Goal: Task Accomplishment & Management: Use online tool/utility

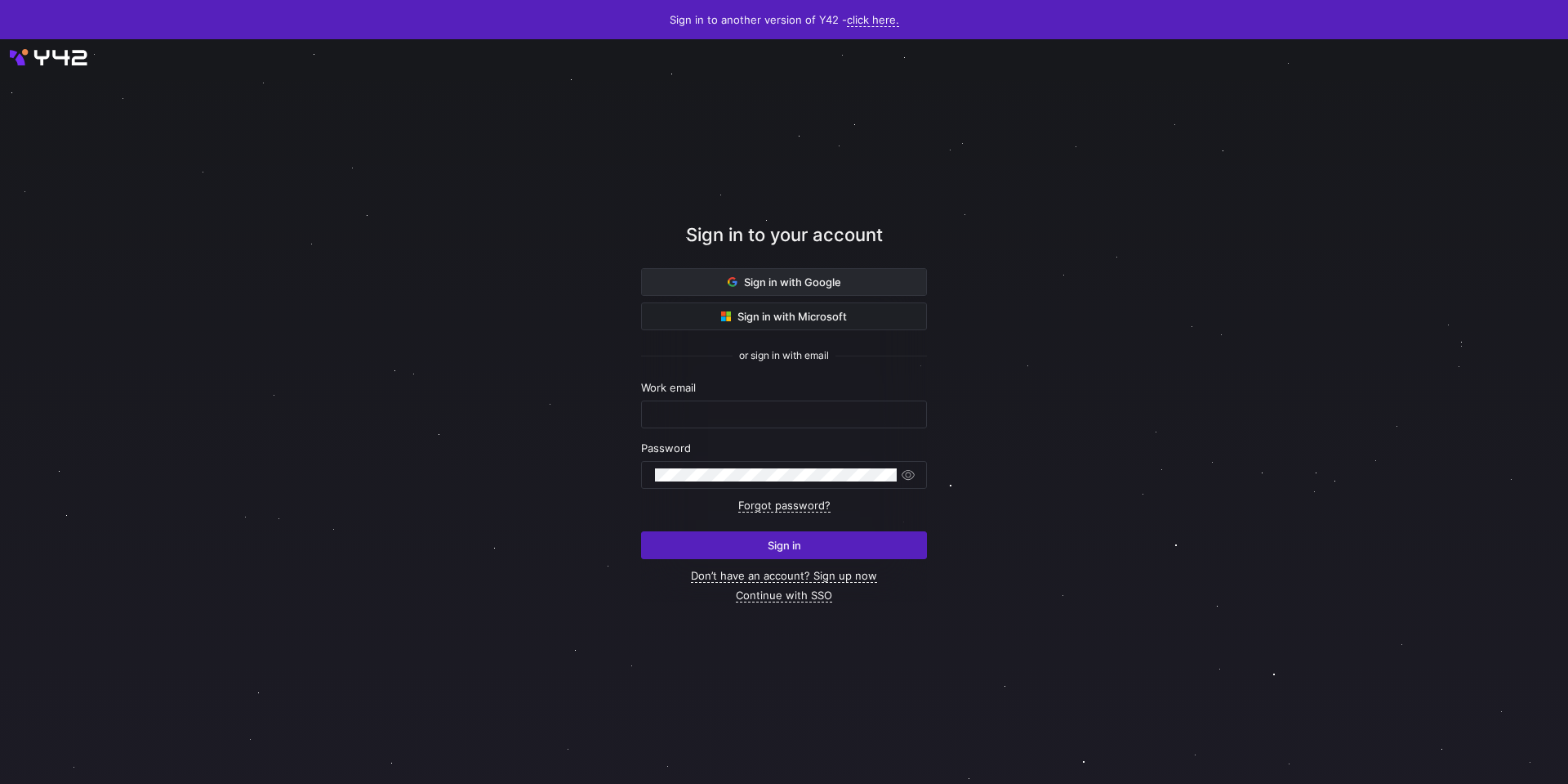
click at [792, 276] on span "Sign in with Google" at bounding box center [784, 282] width 114 height 13
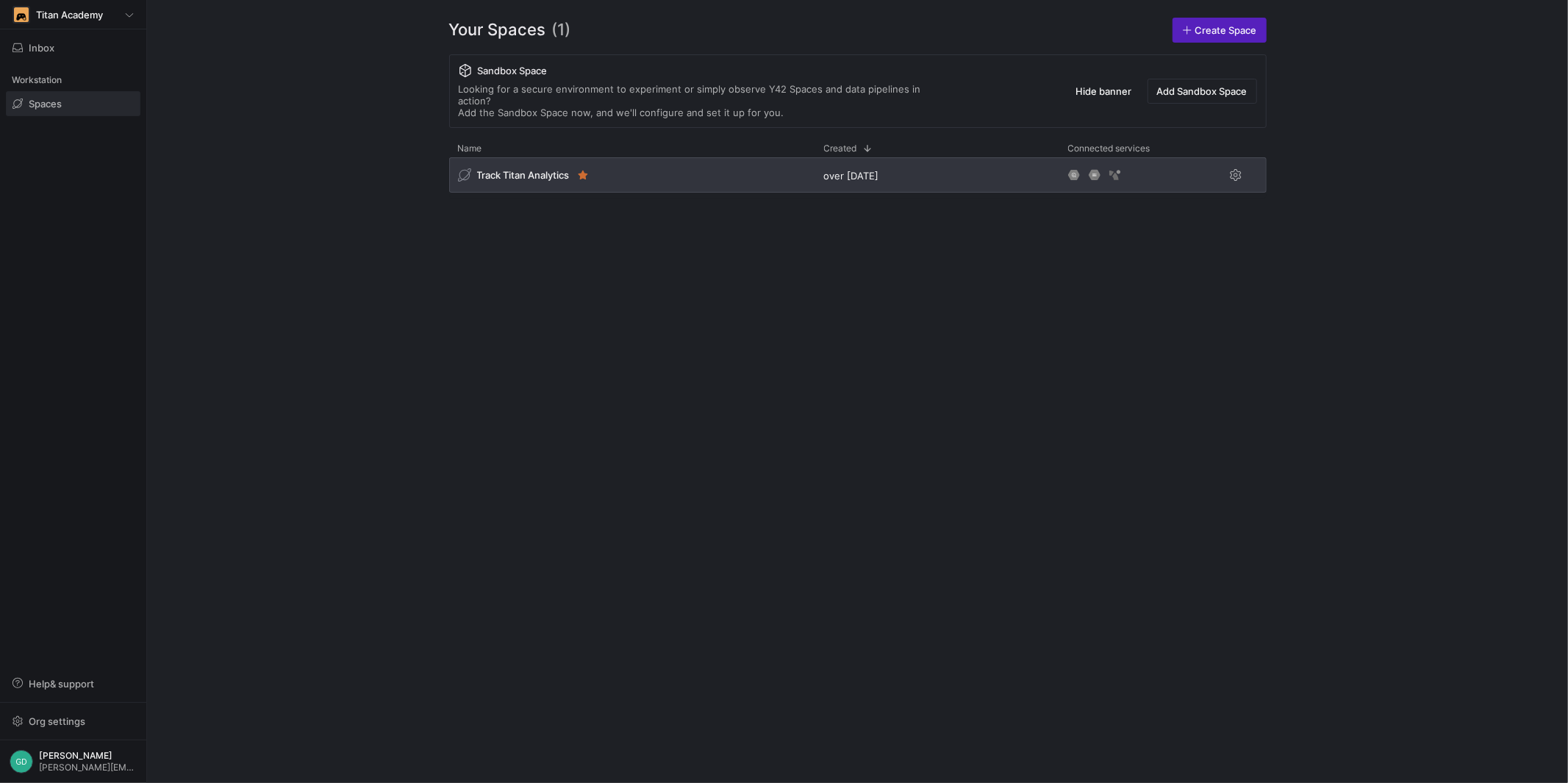
click at [552, 172] on div "Track Titan Analytics" at bounding box center [632, 175] width 366 height 35
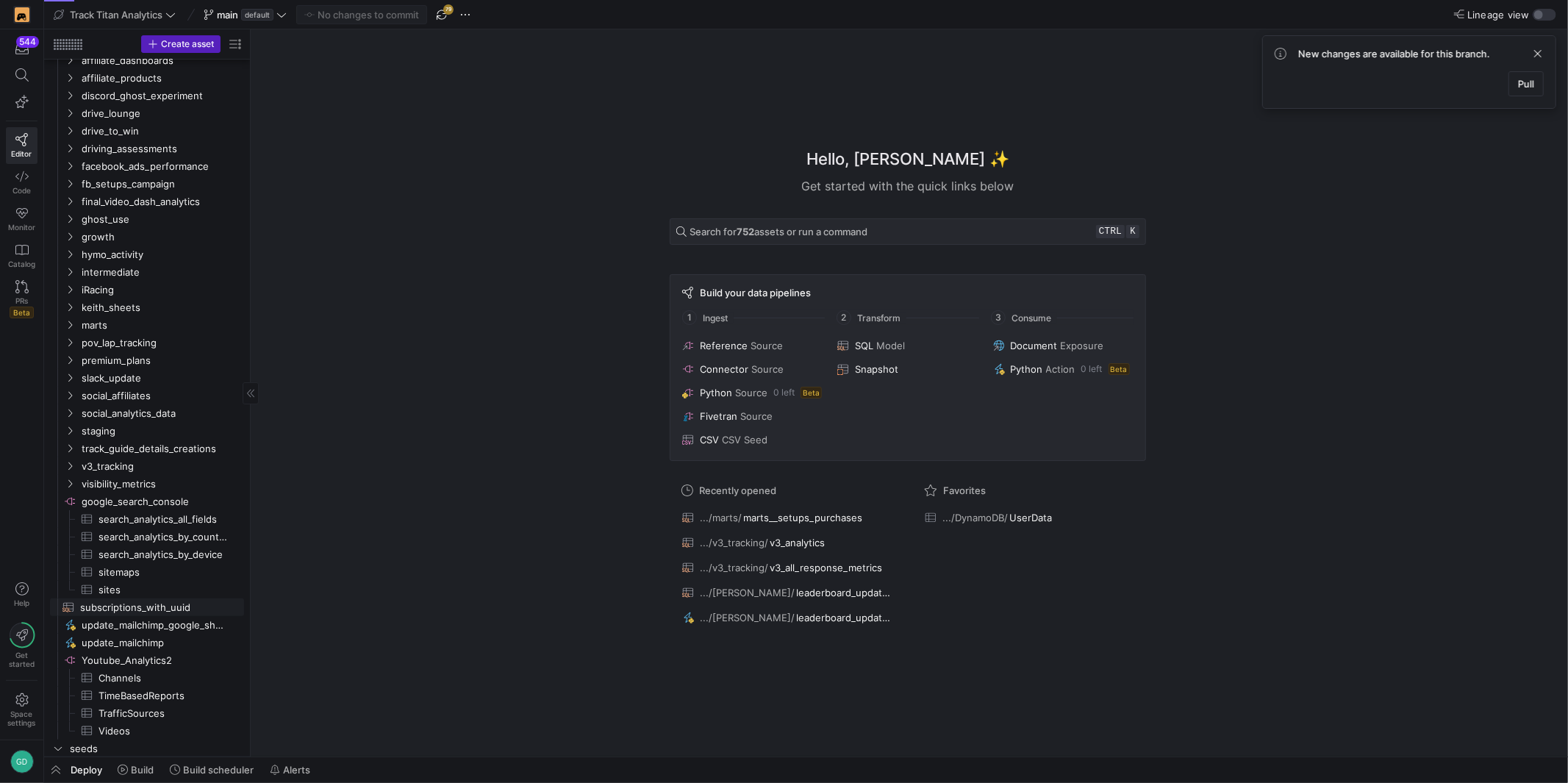
scroll to position [167, 0]
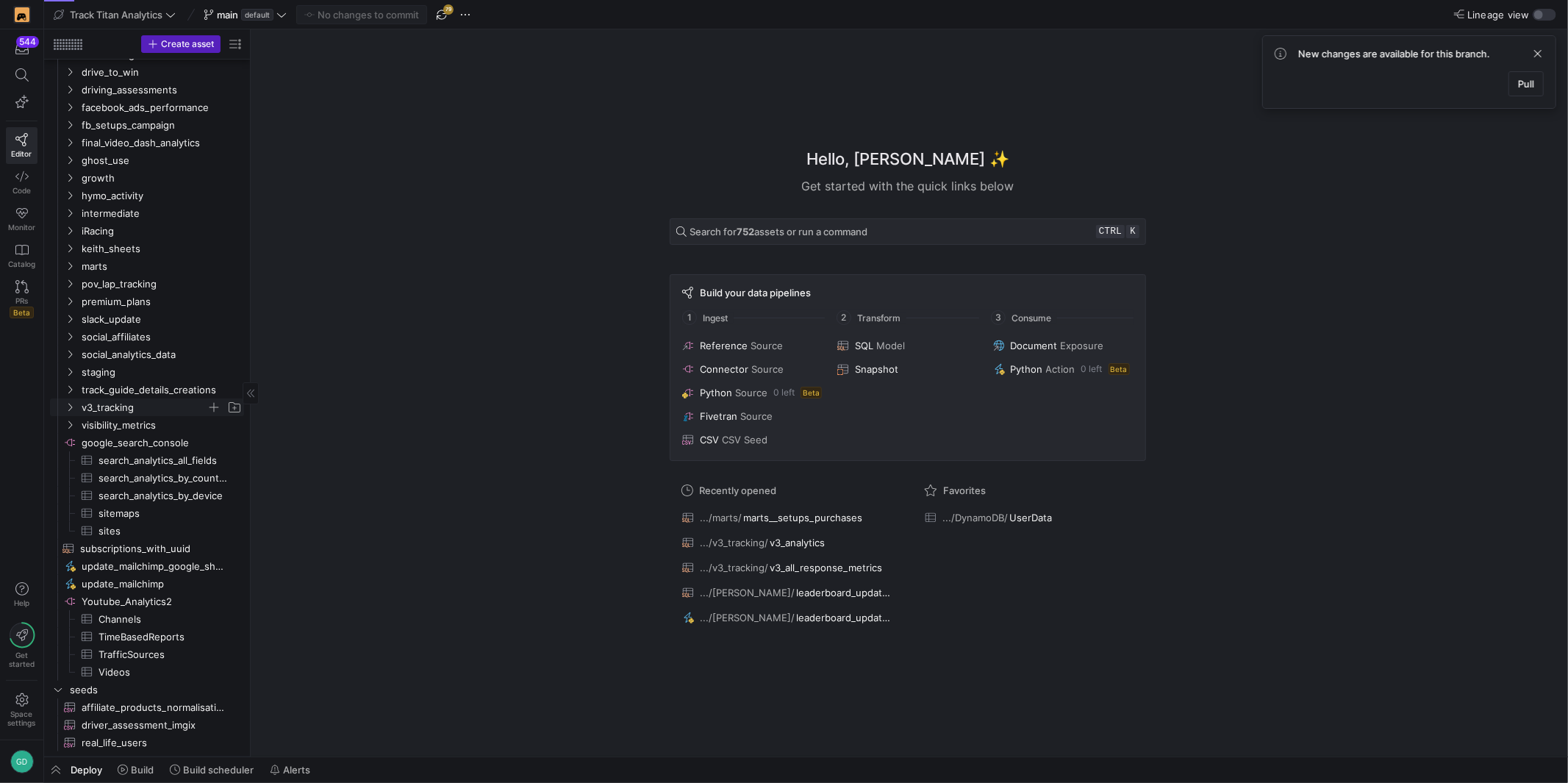
click at [146, 406] on span "v3_tracking" at bounding box center [144, 408] width 125 height 17
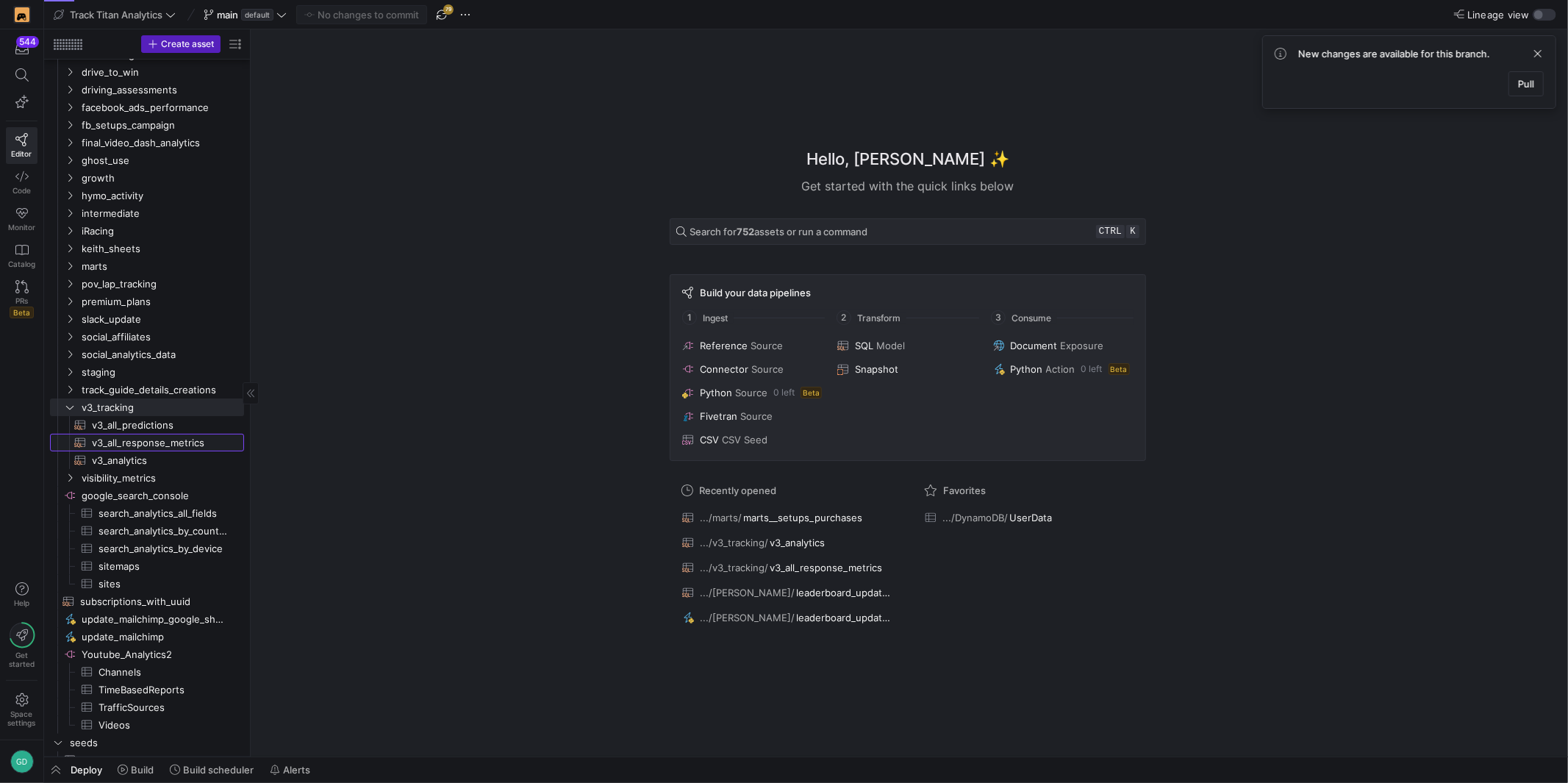
click at [162, 444] on span "v3_all_response_metrics​​​​​​​​​​" at bounding box center [159, 443] width 135 height 17
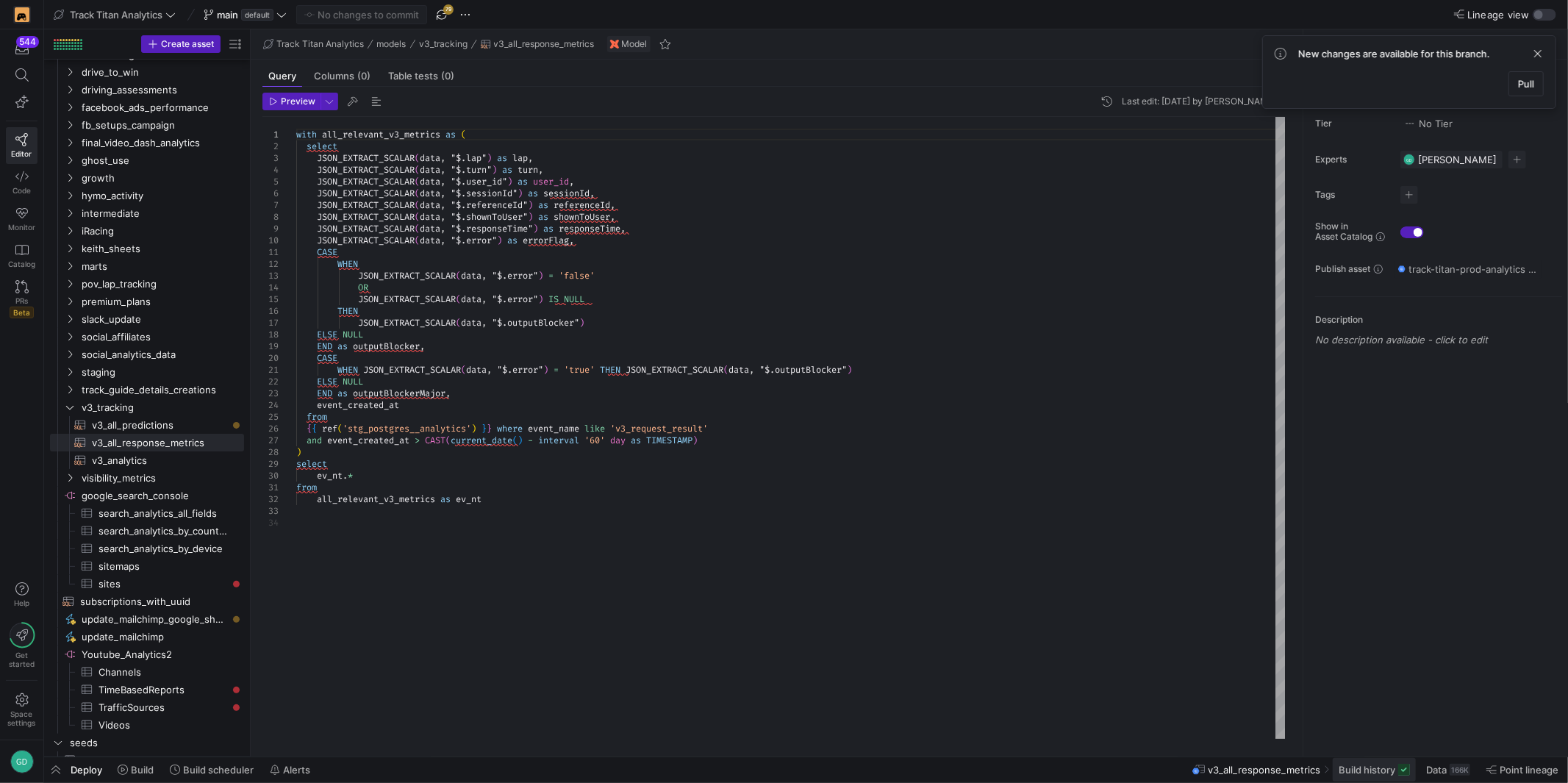
click at [1378, 776] on span at bounding box center [1374, 769] width 83 height 23
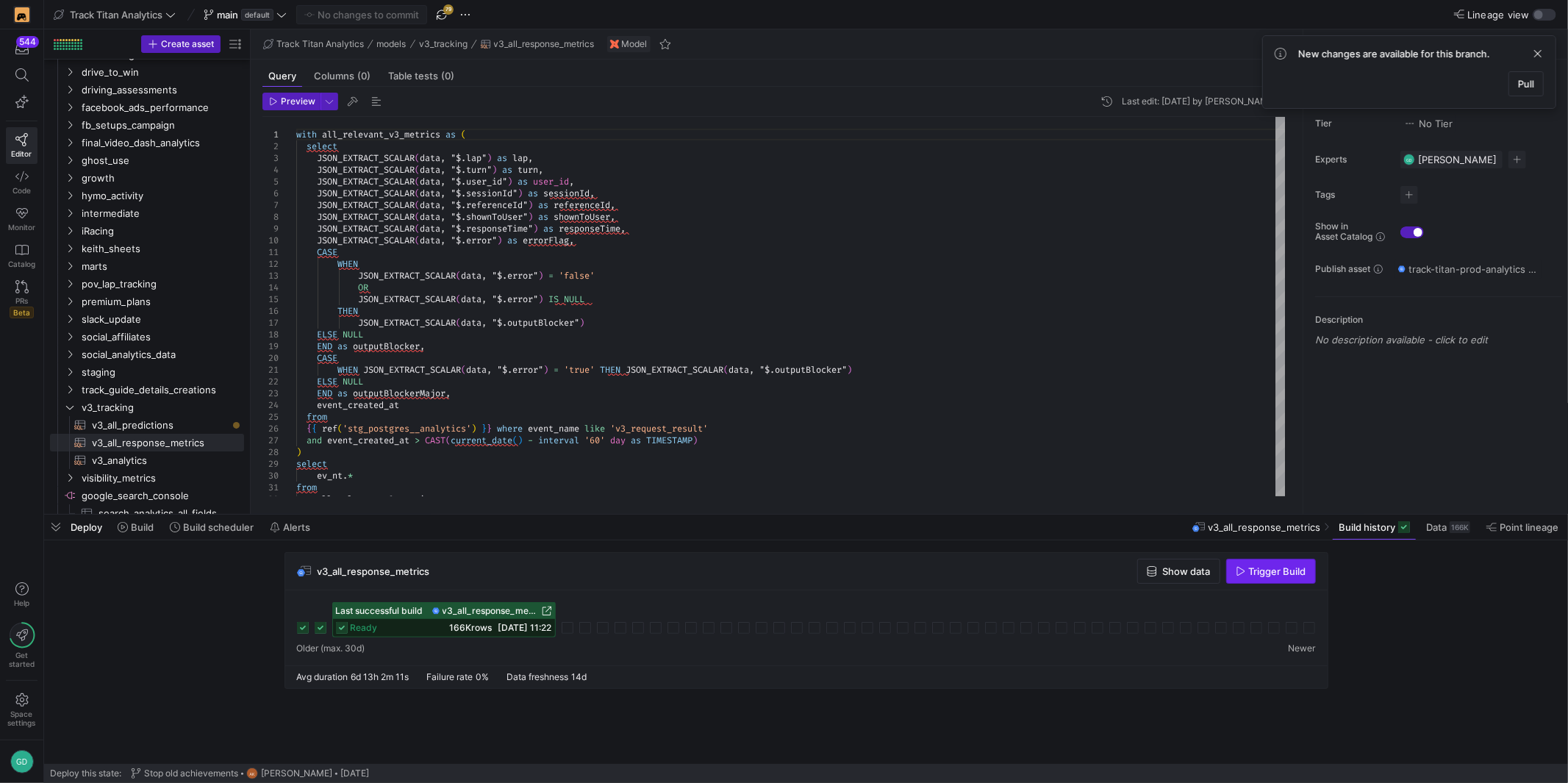
click at [1258, 568] on span "Trigger Build" at bounding box center [1277, 571] width 58 height 12
click at [161, 458] on span "v3_analytics​​​​​​​​​​" at bounding box center [159, 460] width 135 height 17
type textarea "with all_relevant_events_with_rn as ( select JSON_EXTRACT_SCALAR(data, "$.state…"
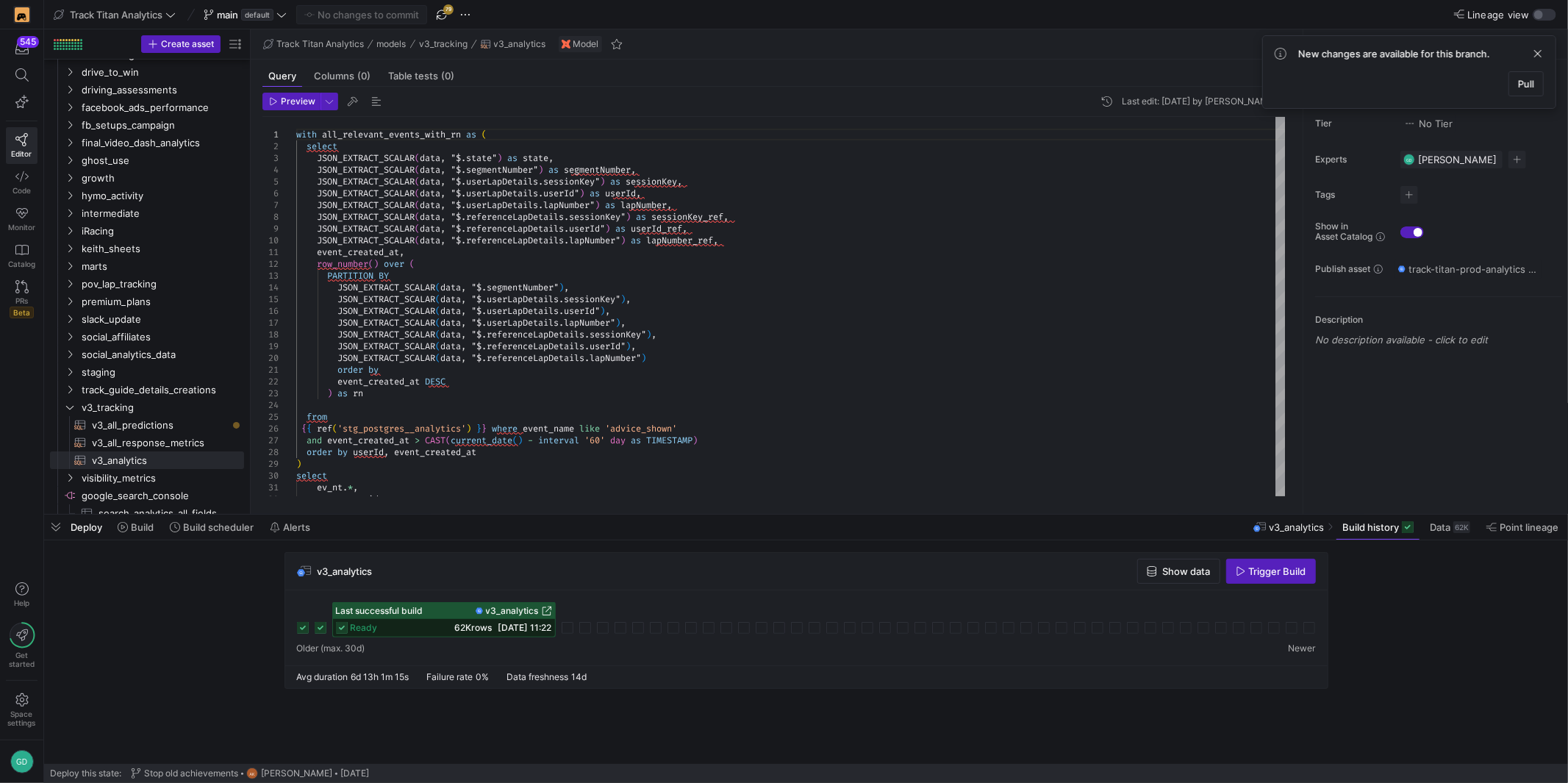
click at [1245, 570] on icon "button" at bounding box center [1241, 571] width 10 height 10
click at [1289, 578] on span "button" at bounding box center [1271, 571] width 88 height 23
click at [930, 599] on div "Last successful build v3_analytics ready 62K rows [DATE] 11:22" at bounding box center [806, 628] width 1042 height 75
click at [581, 630] on icon at bounding box center [585, 628] width 12 height 12
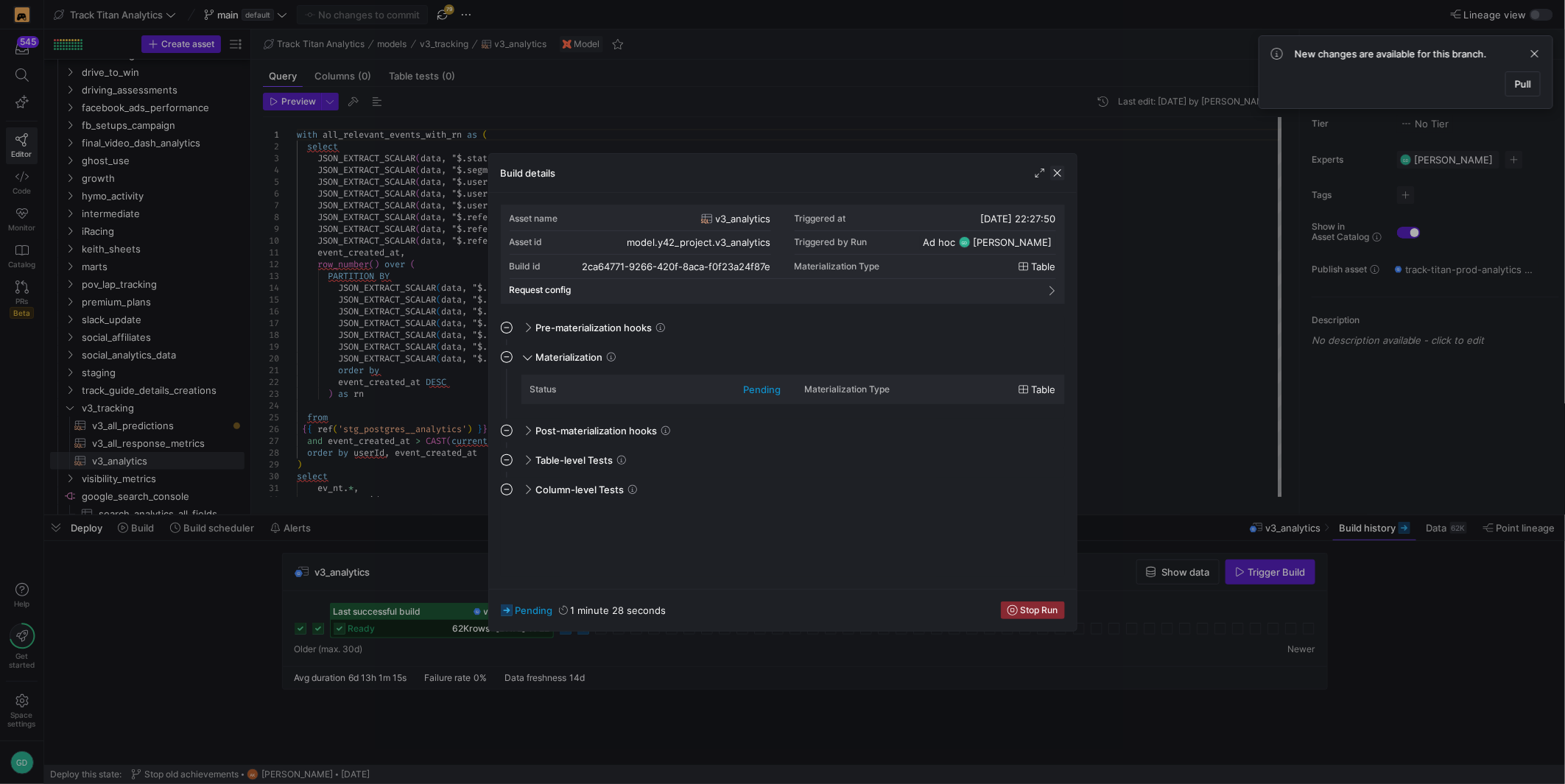
click at [1054, 169] on span "button" at bounding box center [1057, 173] width 14 height 14
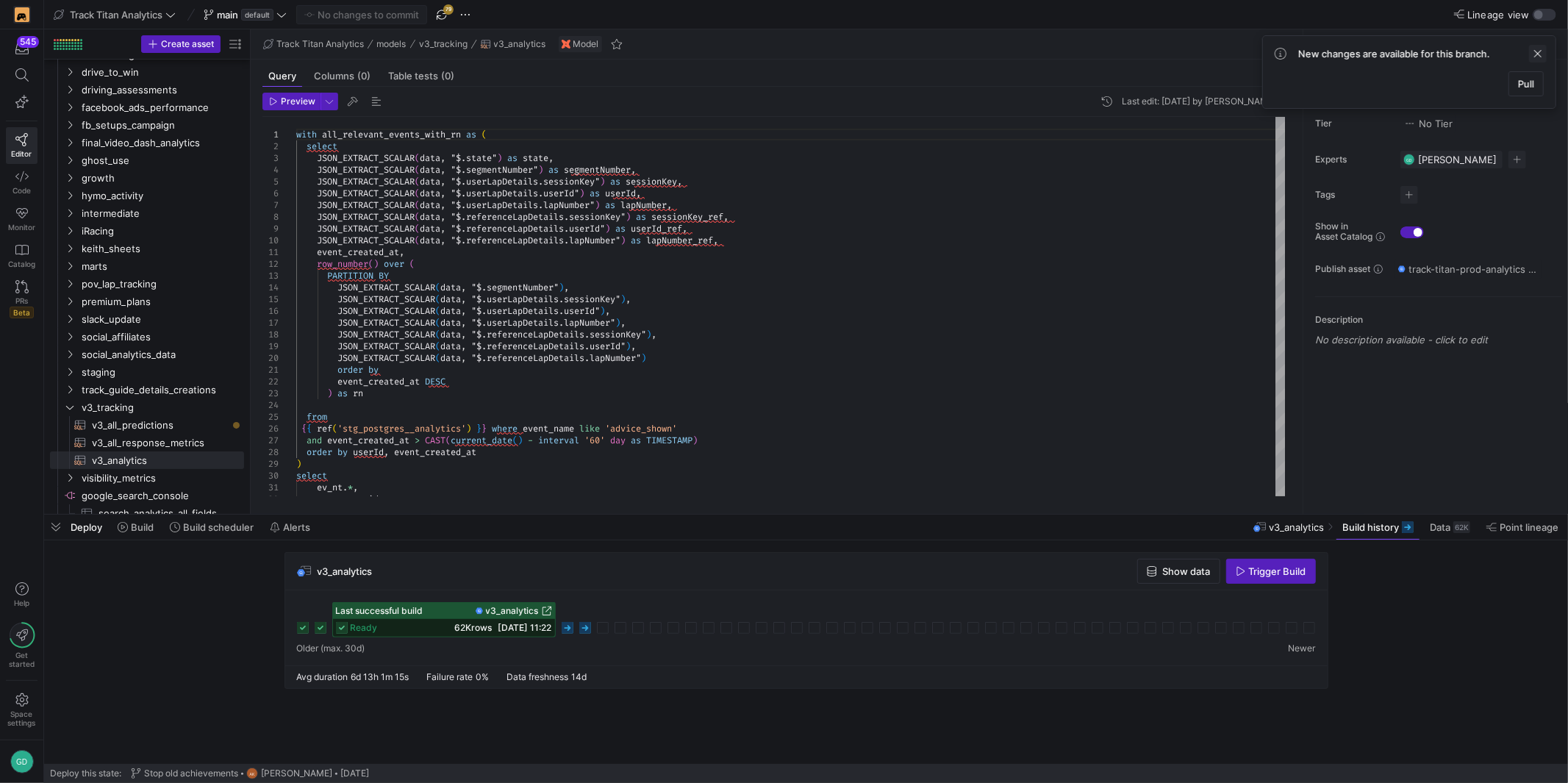
click at [1538, 52] on span at bounding box center [1538, 54] width 18 height 18
click at [567, 630] on icon at bounding box center [567, 628] width 12 height 12
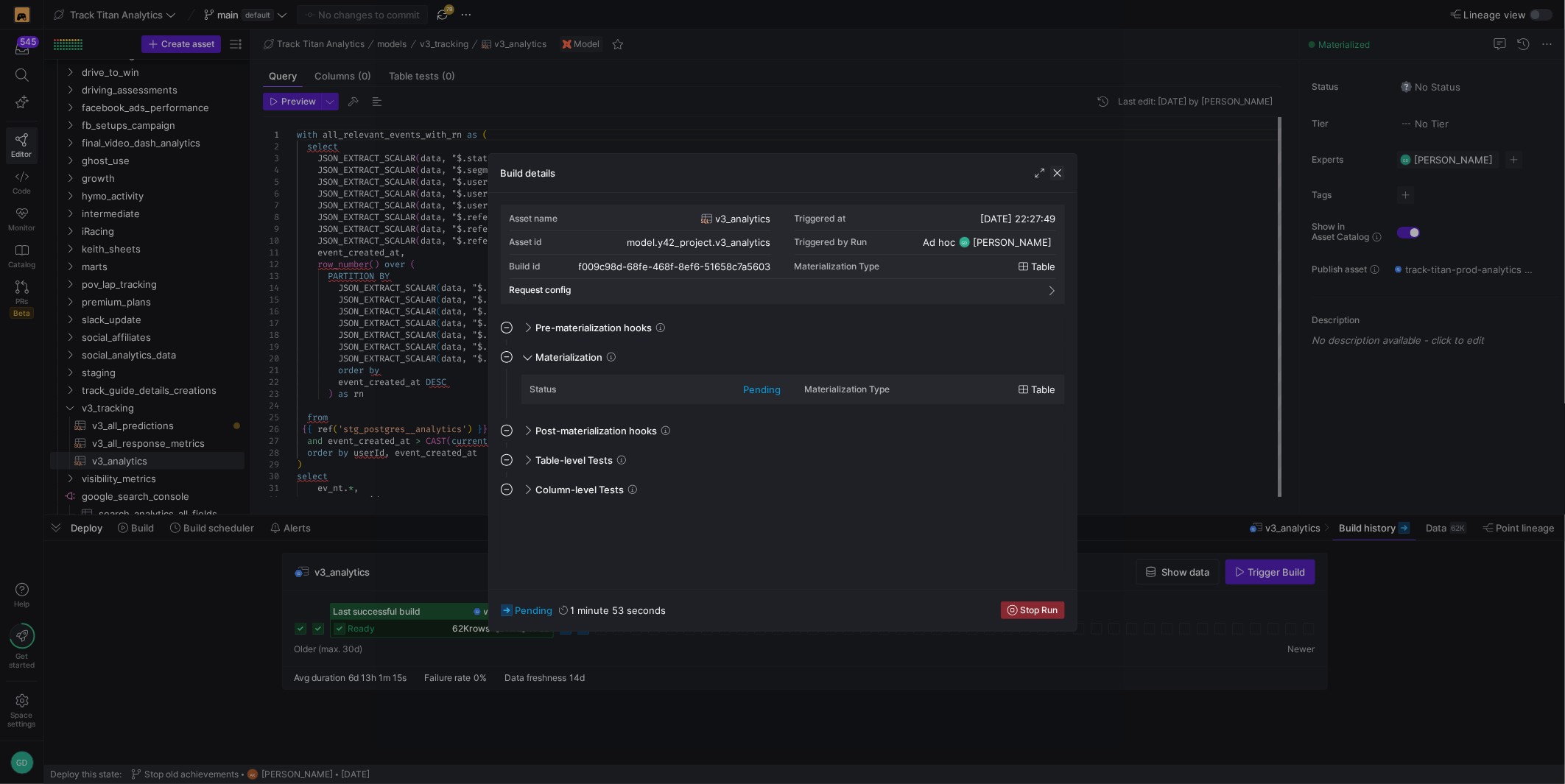
click at [1060, 176] on span "button" at bounding box center [1057, 173] width 14 height 14
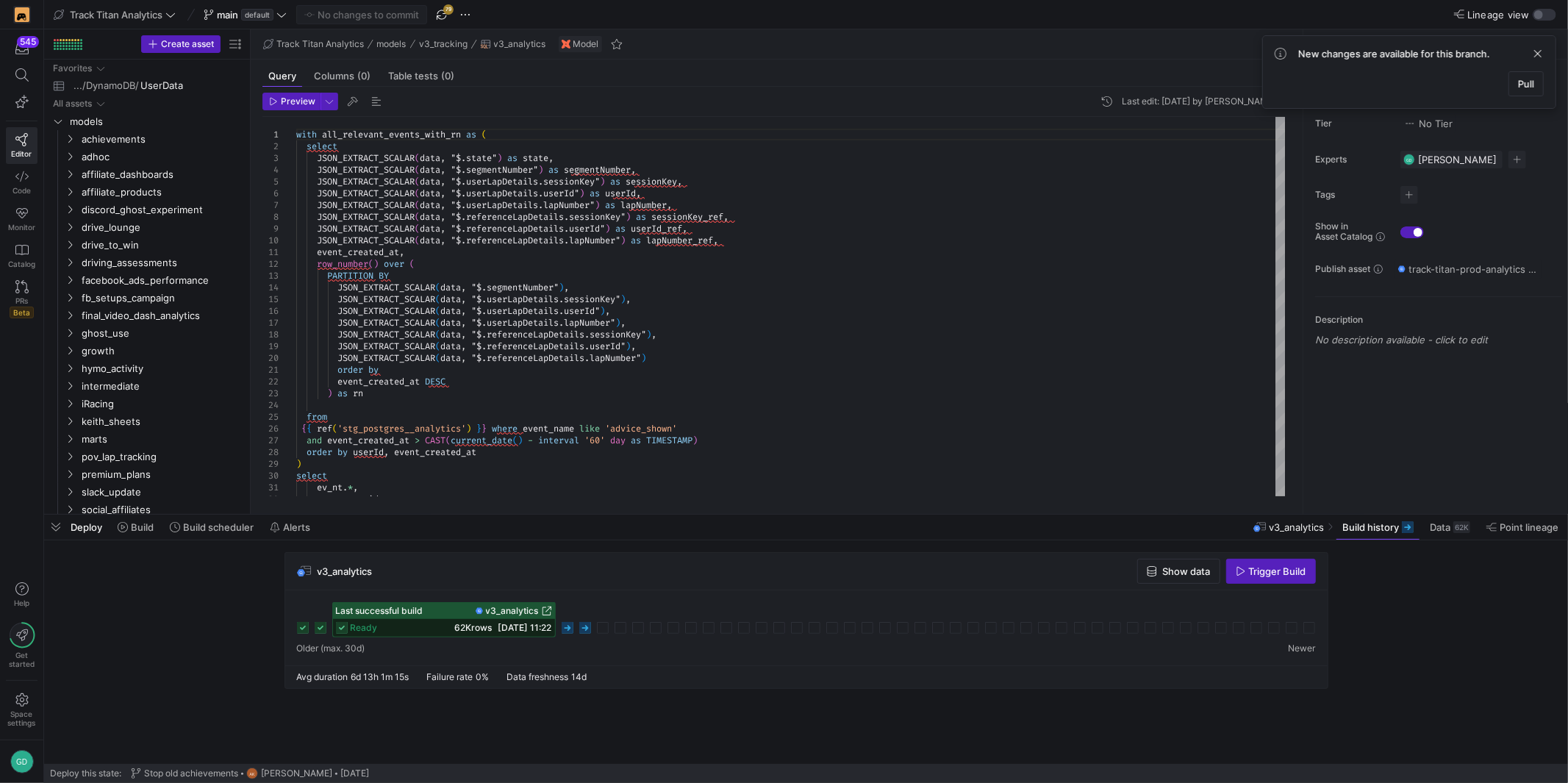
click at [587, 626] on icon at bounding box center [585, 628] width 12 height 12
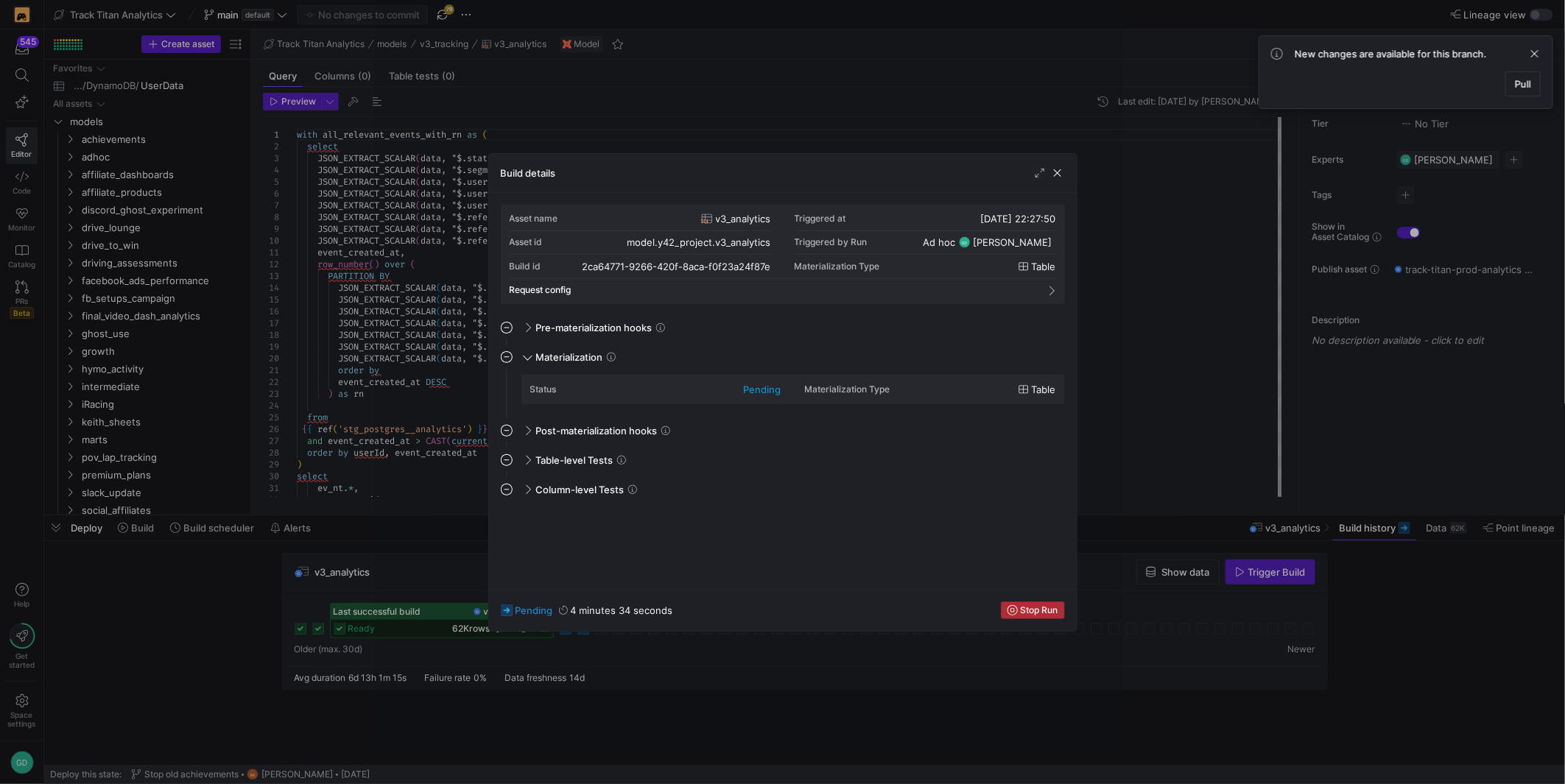
click at [1017, 612] on span "Stop Run" at bounding box center [1032, 610] width 51 height 10
click at [1055, 167] on span "button" at bounding box center [1057, 173] width 14 height 14
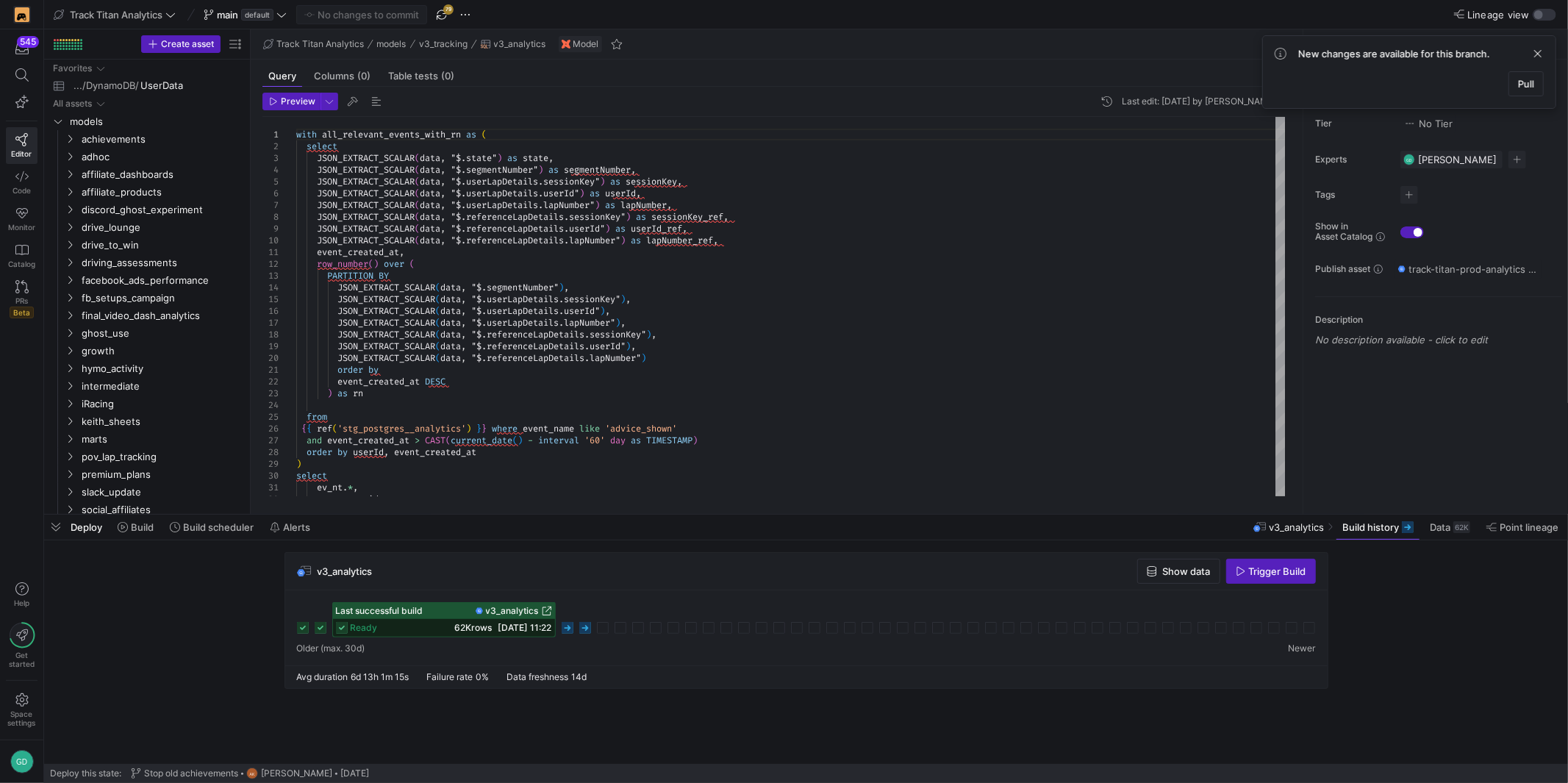
click at [563, 630] on icon at bounding box center [567, 628] width 12 height 12
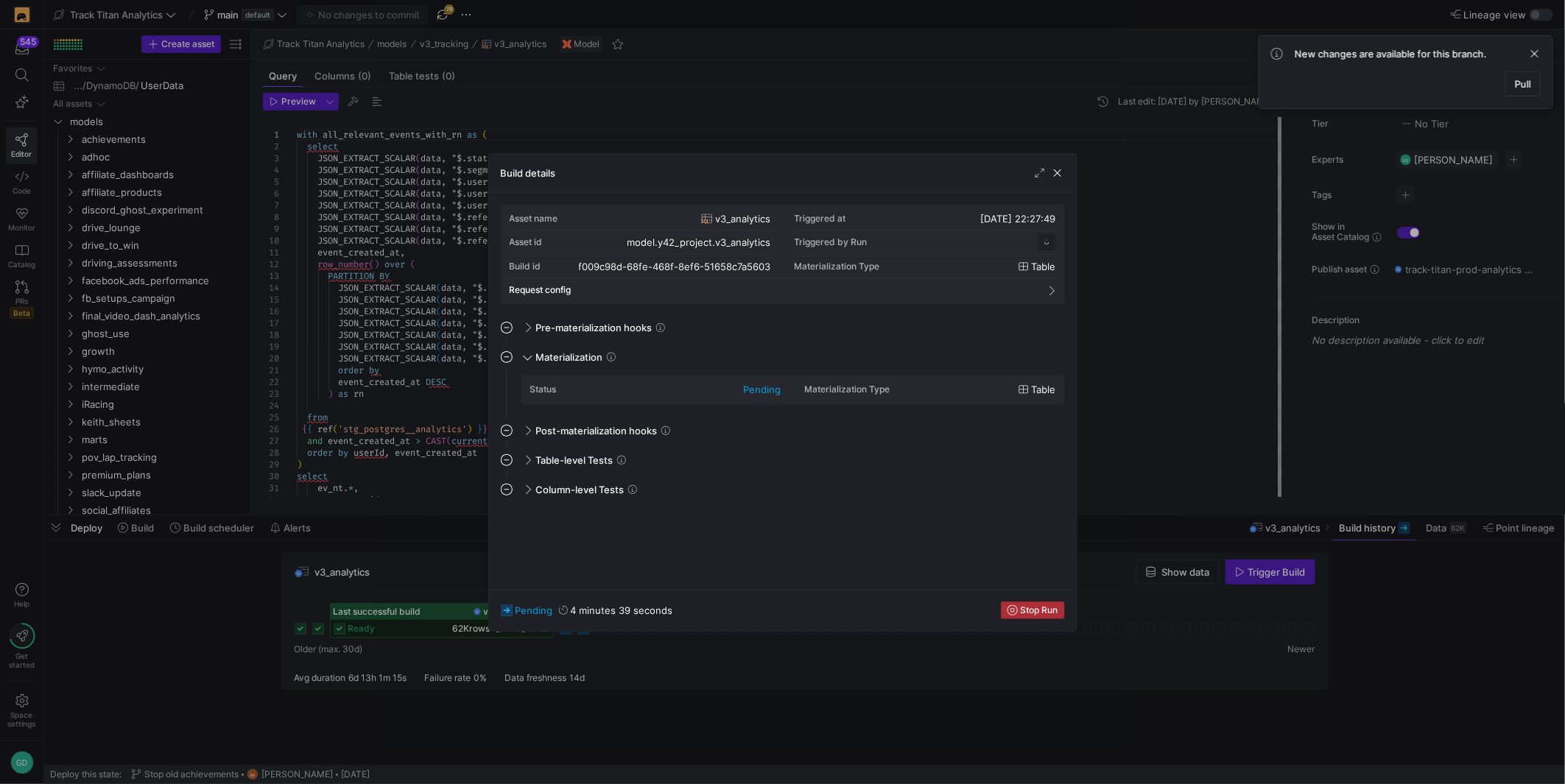
click at [1033, 612] on span "Stop Run" at bounding box center [1039, 610] width 38 height 10
click at [1539, 57] on span at bounding box center [1535, 54] width 18 height 18
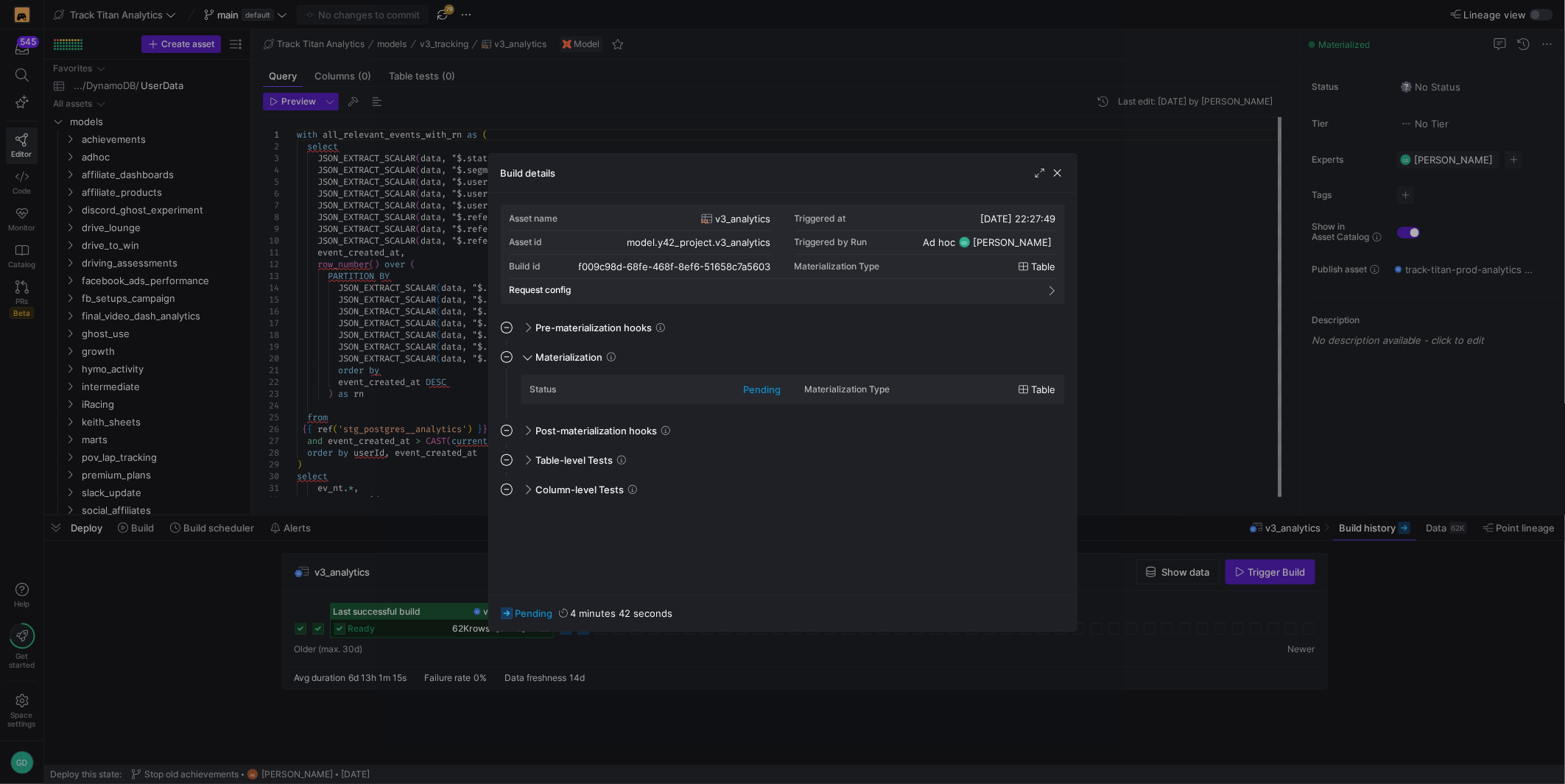
drag, startPoint x: 1533, startPoint y: 55, endPoint x: 1503, endPoint y: 71, distance: 34.0
drag, startPoint x: 1070, startPoint y: 169, endPoint x: 1055, endPoint y: 176, distance: 16.6
click at [1070, 169] on div "Build details" at bounding box center [782, 173] width 588 height 39
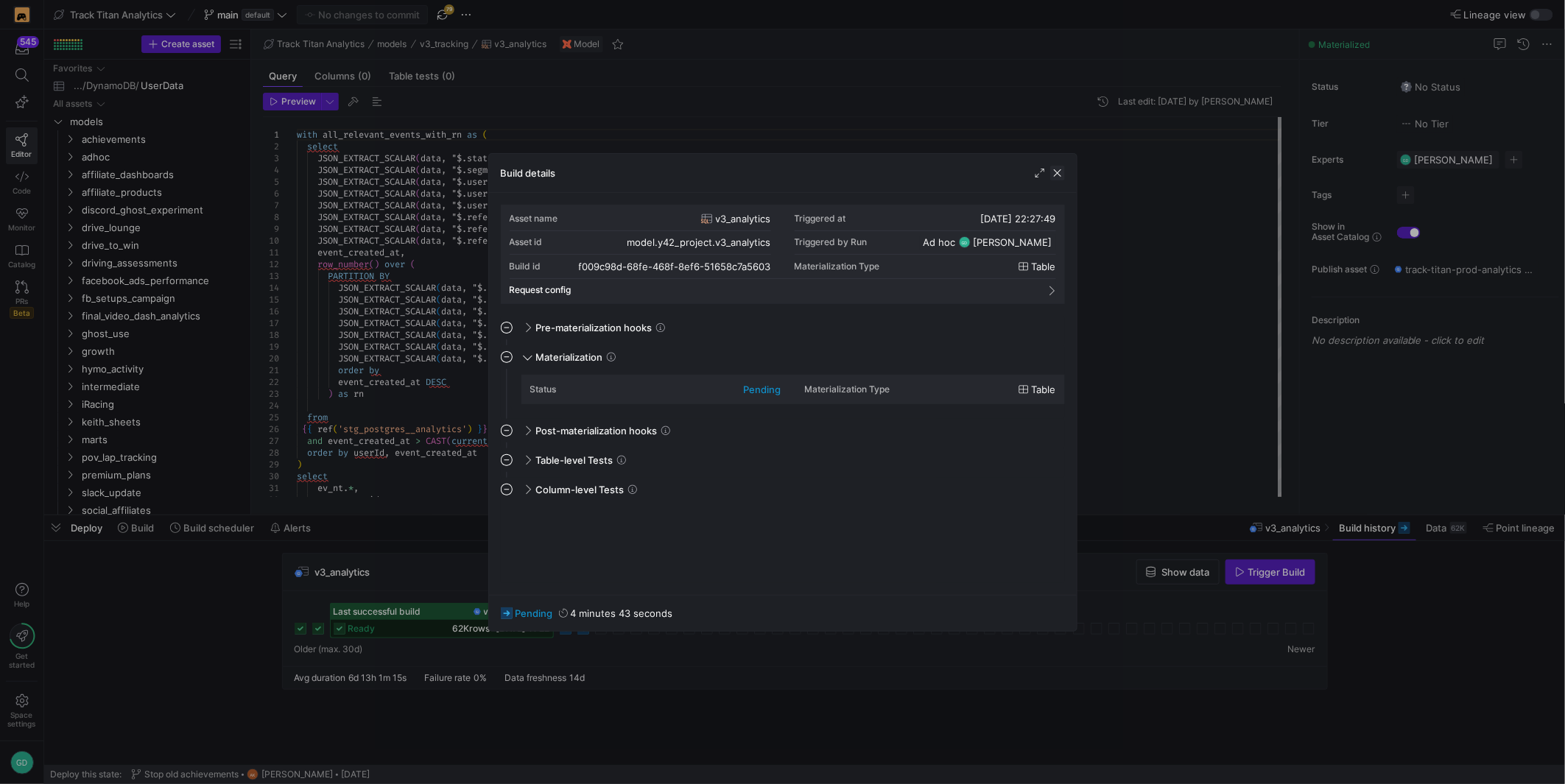
drag, startPoint x: 1053, startPoint y: 176, endPoint x: 890, endPoint y: 419, distance: 292.6
click at [1053, 177] on span "button" at bounding box center [1057, 173] width 14 height 14
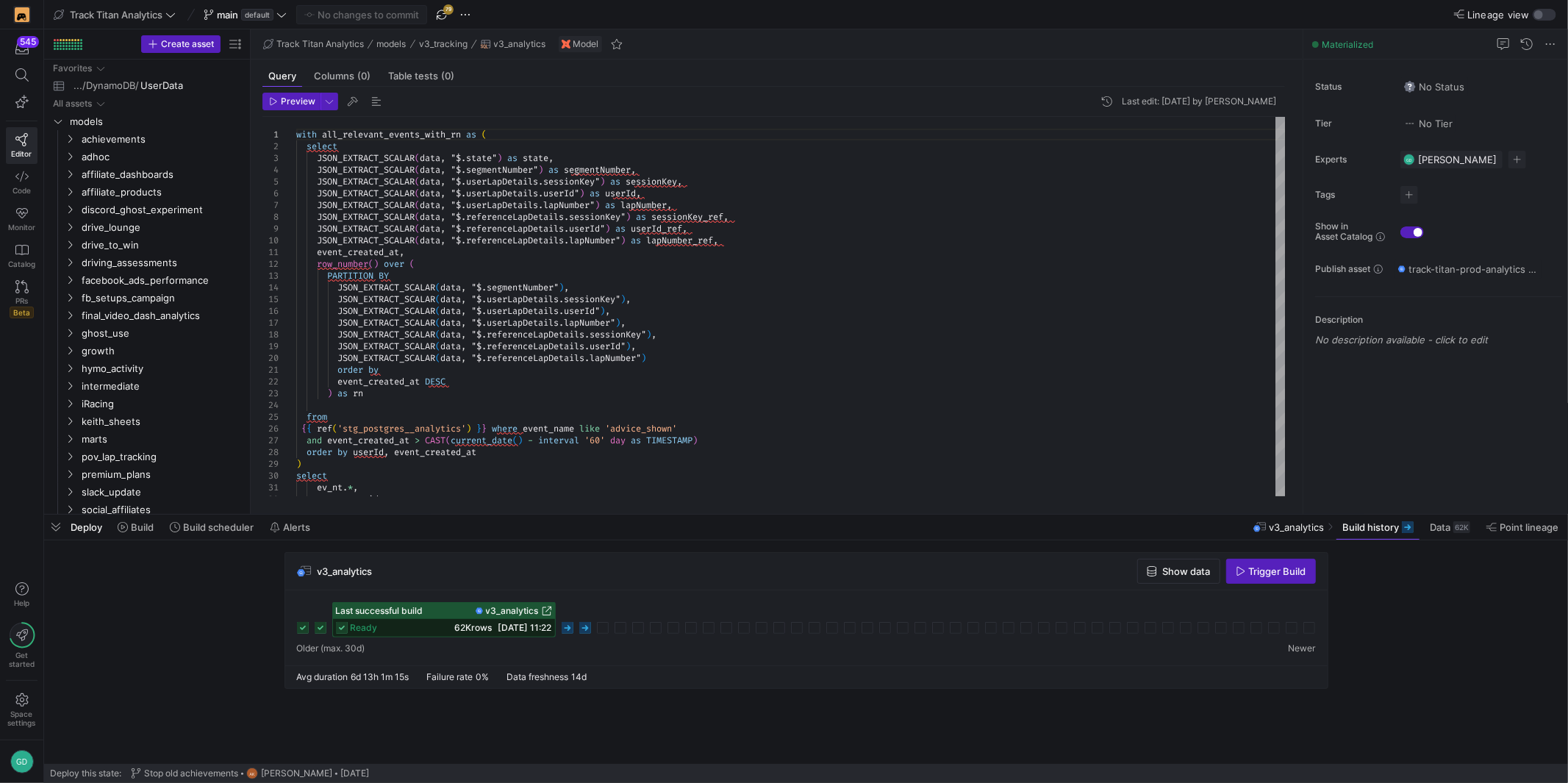
click at [585, 625] on icon at bounding box center [585, 628] width 12 height 12
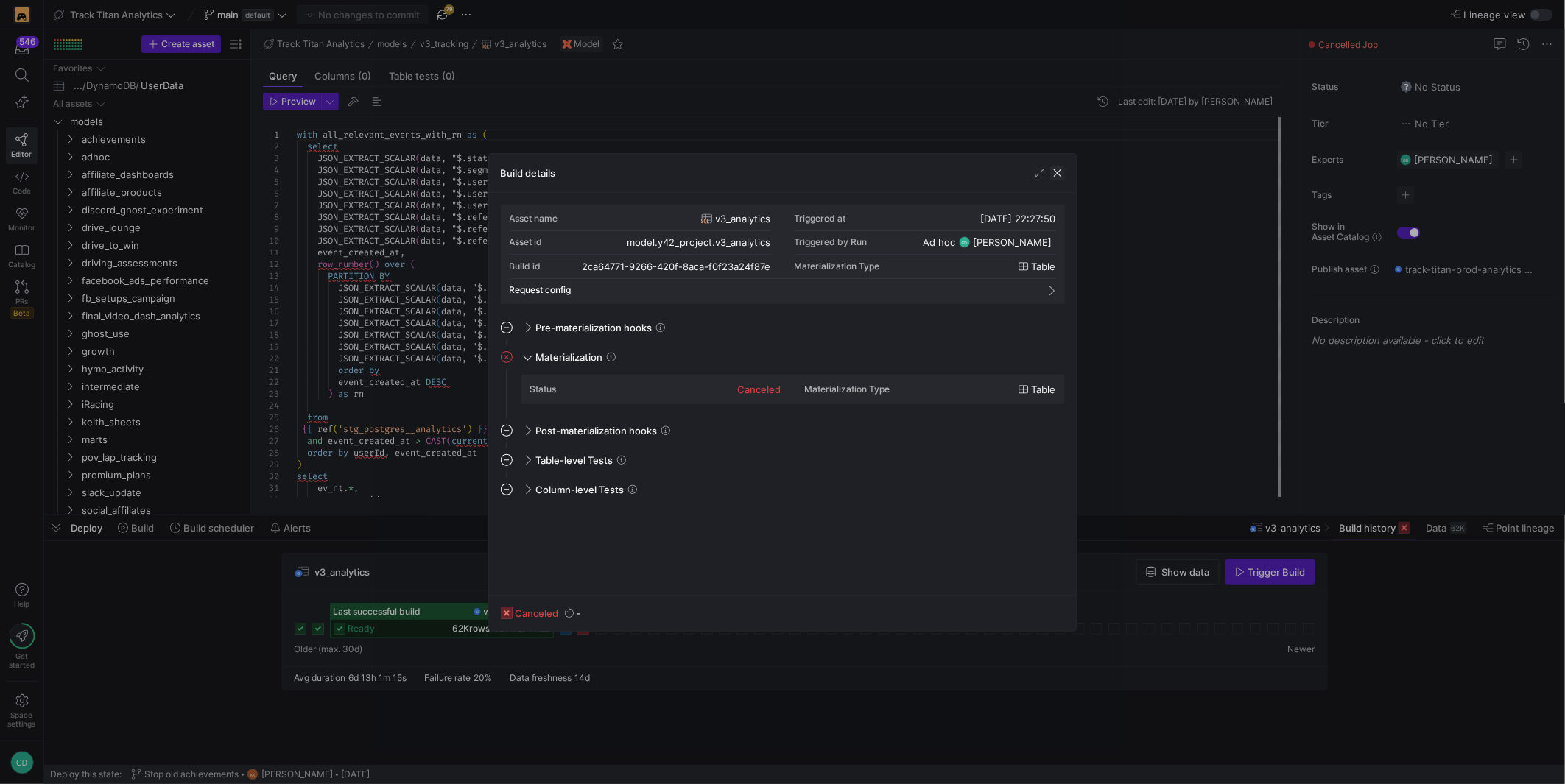
click at [1057, 172] on span "button" at bounding box center [1057, 173] width 14 height 14
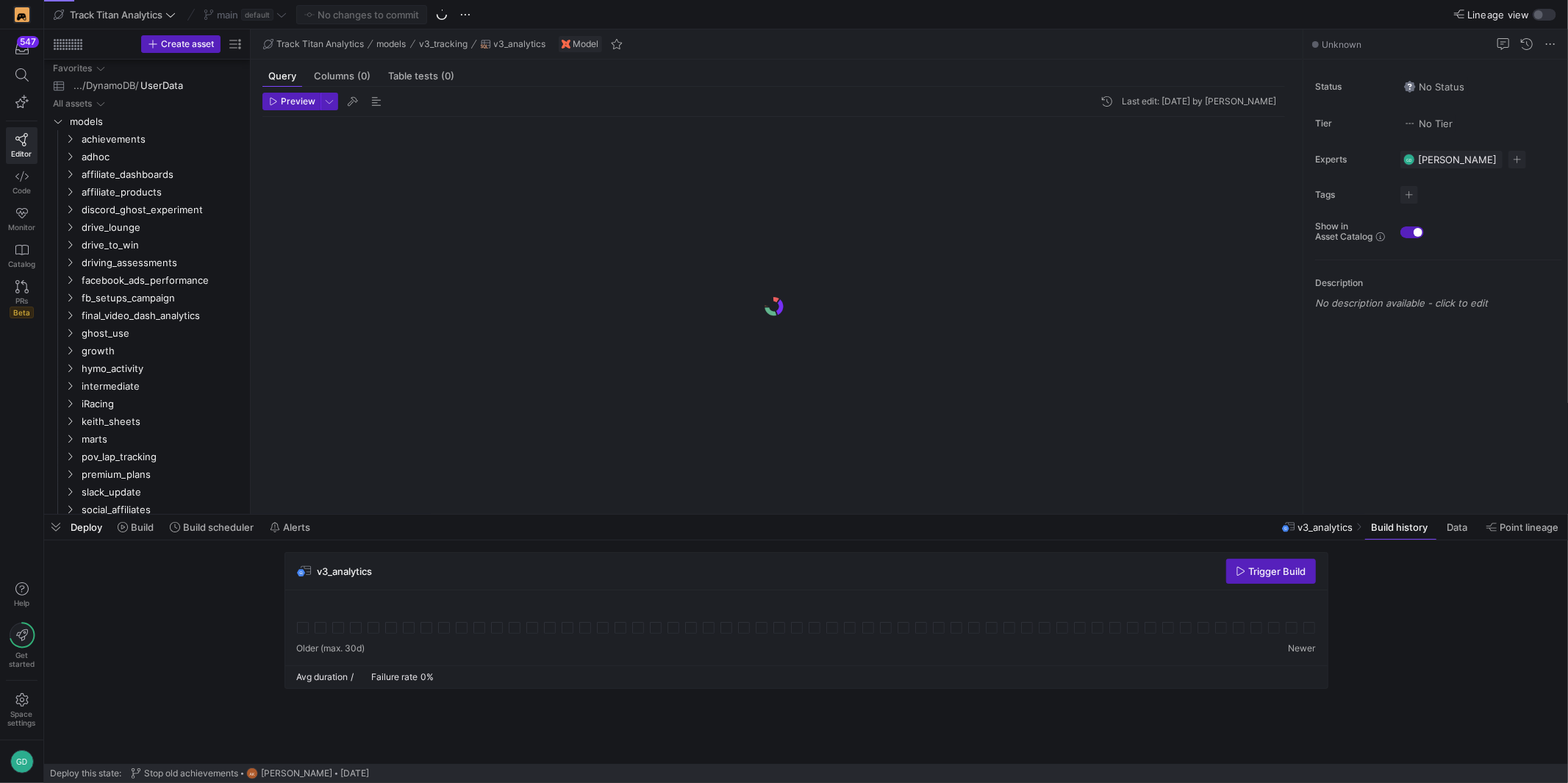
scroll to position [128, 0]
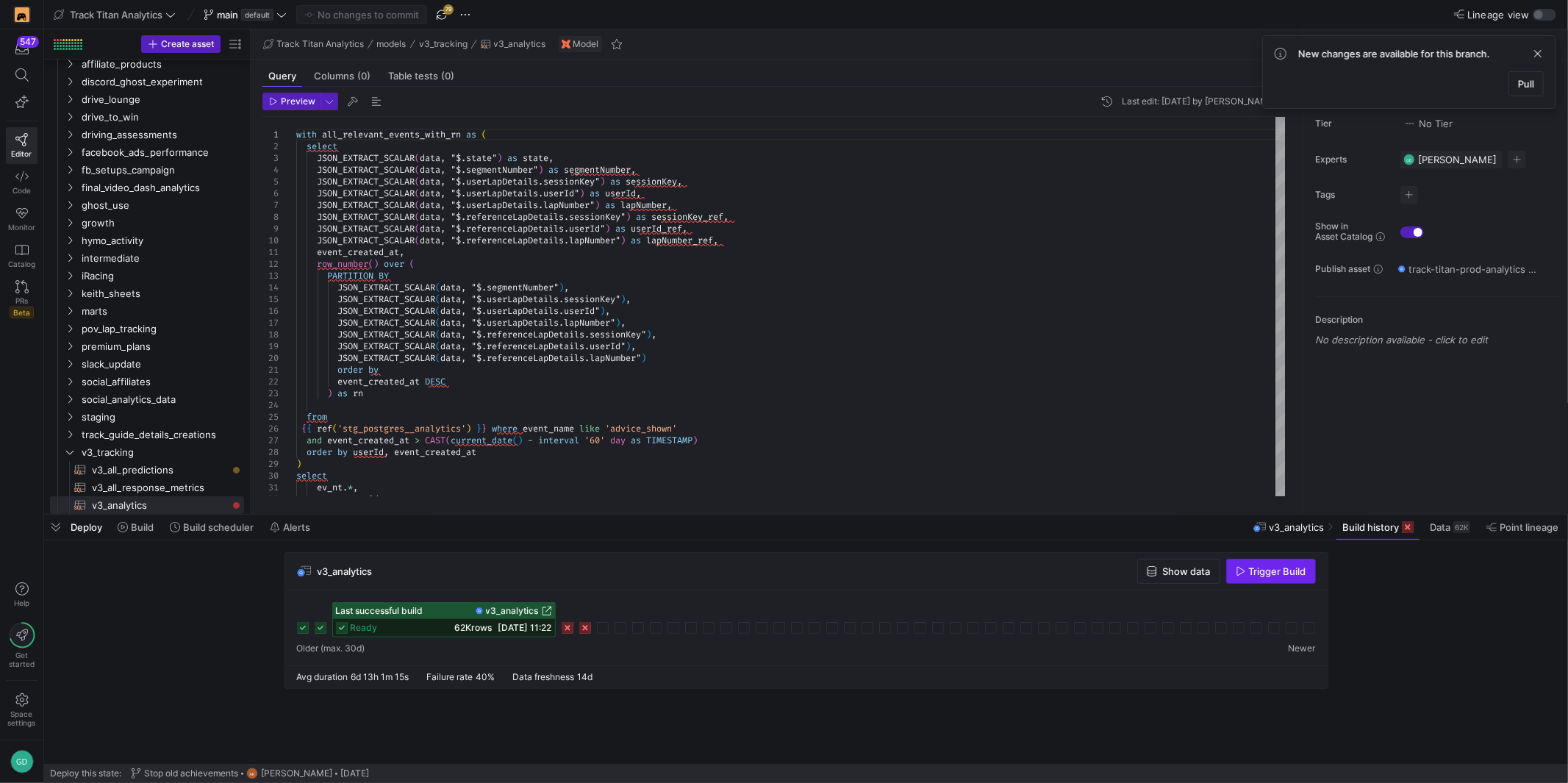
click at [1256, 571] on span "Trigger Build" at bounding box center [1277, 571] width 58 height 12
click at [1539, 53] on span at bounding box center [1538, 54] width 18 height 18
click at [697, 602] on div "Last successful build v3_analytics ready 62K rows [DATE] 11:22" at bounding box center [806, 620] width 1019 height 35
click at [609, 628] on div "Last successful build v3_analytics ready 62K rows [DATE] 11:22" at bounding box center [806, 620] width 1019 height 35
click at [600, 628] on icon at bounding box center [603, 628] width 12 height 12
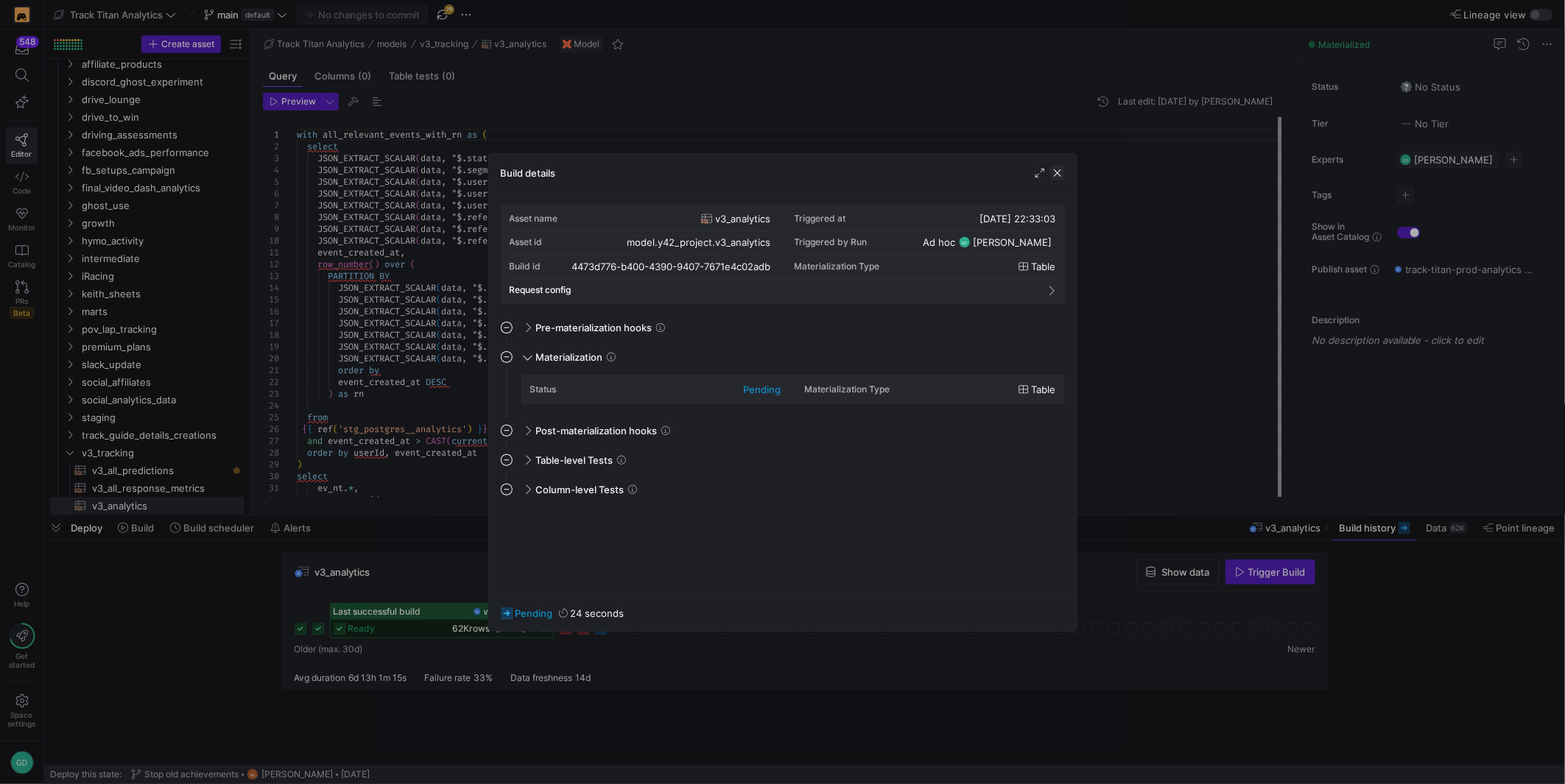
click at [1058, 178] on span "button" at bounding box center [1057, 173] width 14 height 14
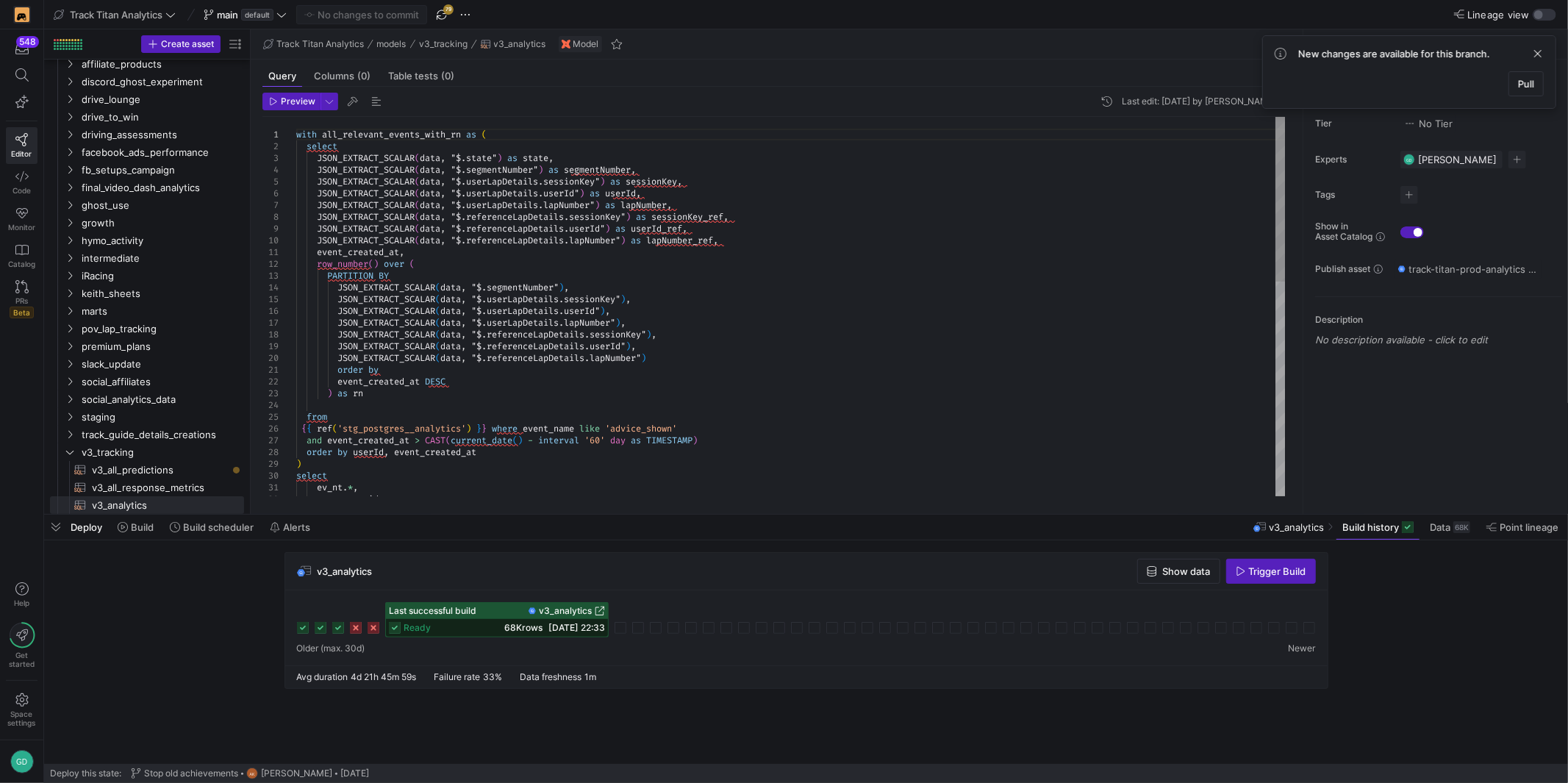
click at [897, 307] on div "with all_relevant_events_with_rn as ( select JSON_EXTRACT_SCALAR ( data , "$.st…" at bounding box center [791, 552] width 989 height 870
type textarea "event_created_at, row_number() over ( PARTITION BY JSON_EXTRACT_SCALAR(data, "$…"
